Goal: Task Accomplishment & Management: Manage account settings

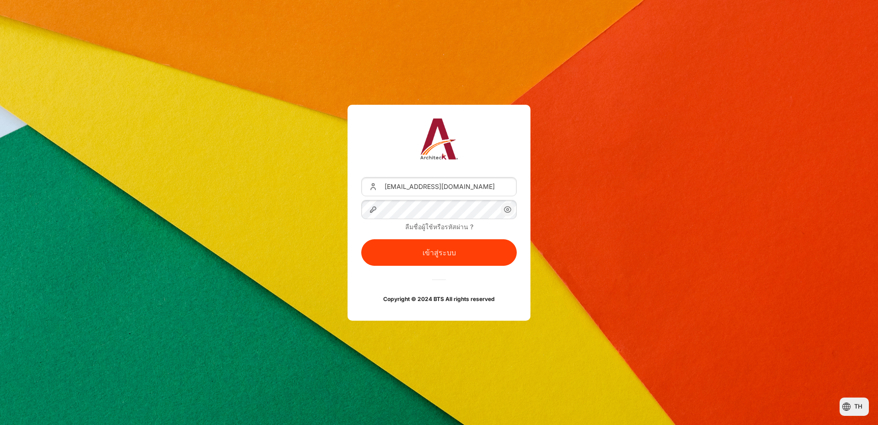
click at [361, 239] on button "เข้าสู่ระบบ" at bounding box center [439, 252] width 156 height 27
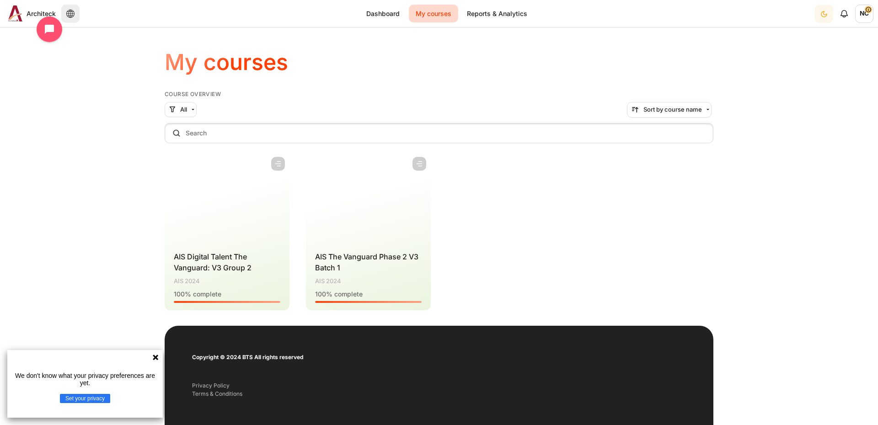
click at [154, 358] on icon at bounding box center [155, 357] width 7 height 7
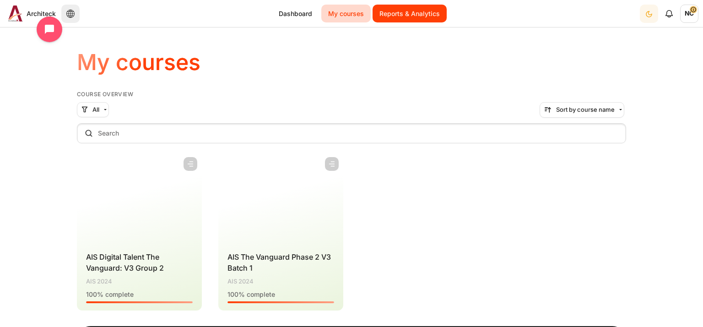
click at [406, 22] on link "Reports & Analytics" at bounding box center [409, 14] width 74 height 18
click at [413, 15] on link "Reports & Analytics" at bounding box center [409, 14] width 74 height 18
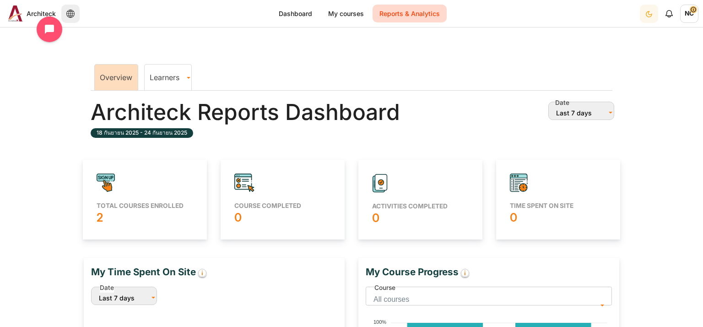
click at [687, 15] on span "NC" at bounding box center [689, 14] width 18 height 18
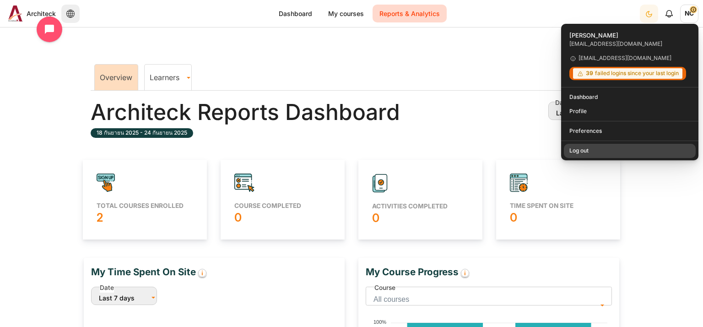
click at [604, 152] on link "Log out" at bounding box center [630, 150] width 132 height 14
